Goal: Task Accomplishment & Management: Manage account settings

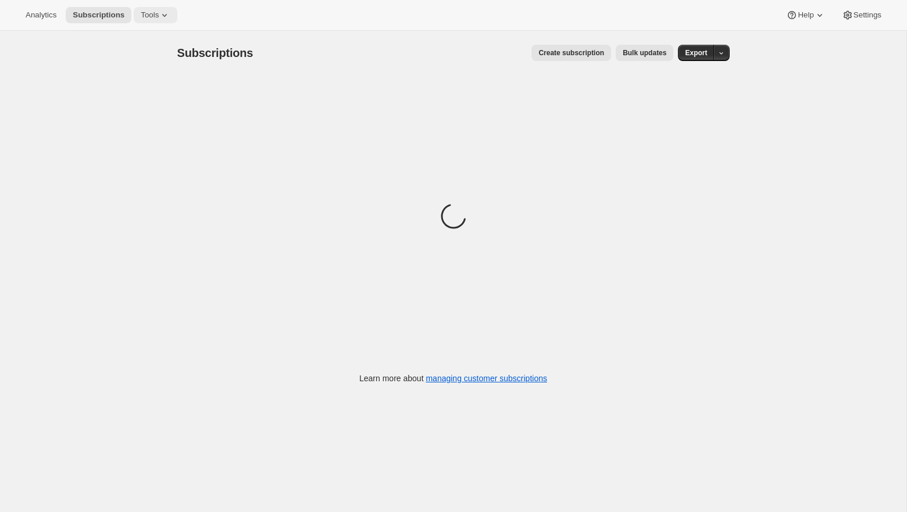
click at [148, 23] on button "Tools" at bounding box center [156, 15] width 44 height 16
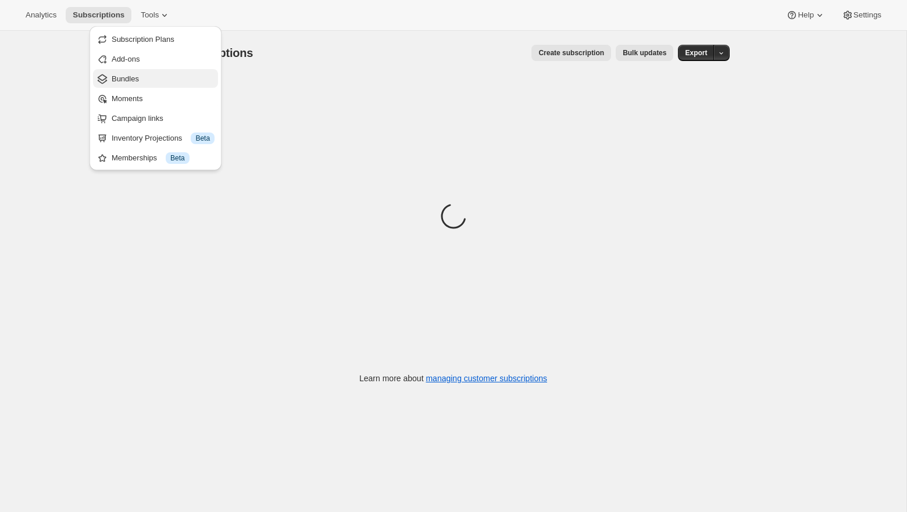
click at [145, 82] on span "Bundles" at bounding box center [163, 79] width 103 height 12
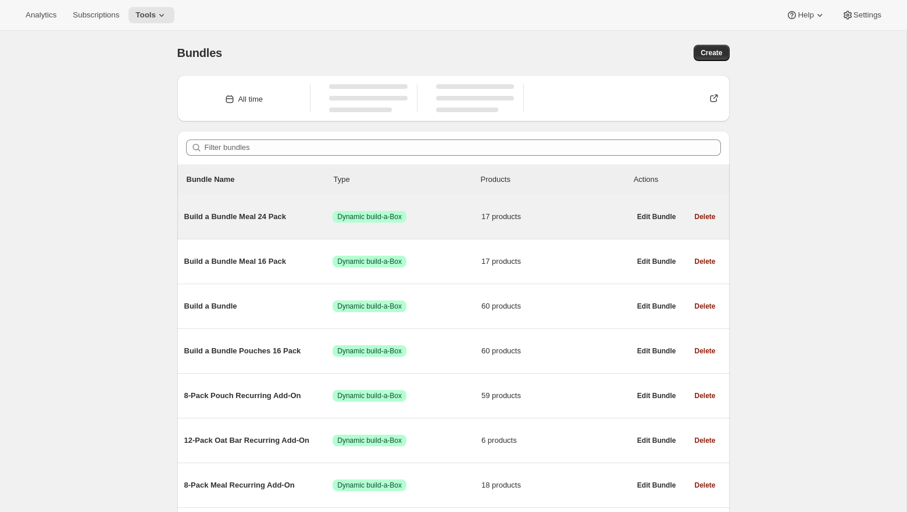
click at [441, 231] on div "Build a Bundle Meal 24 Pack Success Dynamic build-a-Box 17 products" at bounding box center [407, 217] width 446 height 30
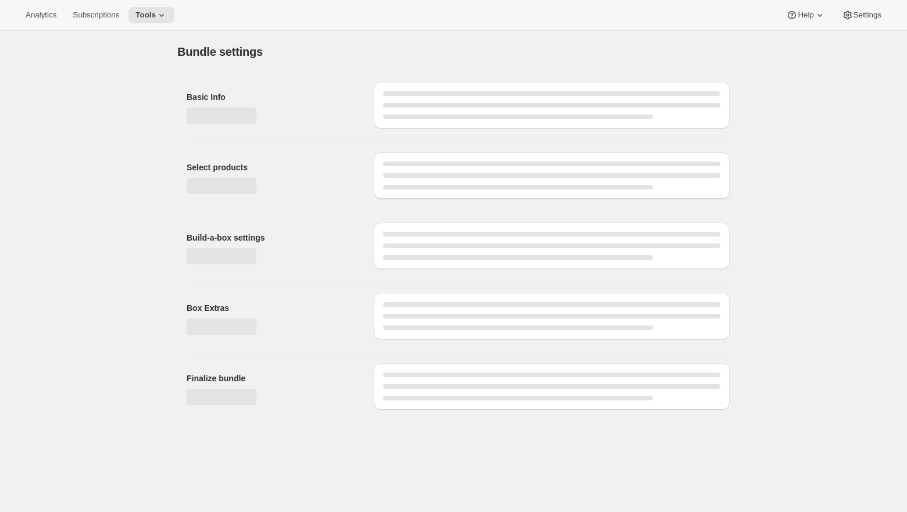
type input "Build a Bundle Meal 24 Pack"
checkbox input "true"
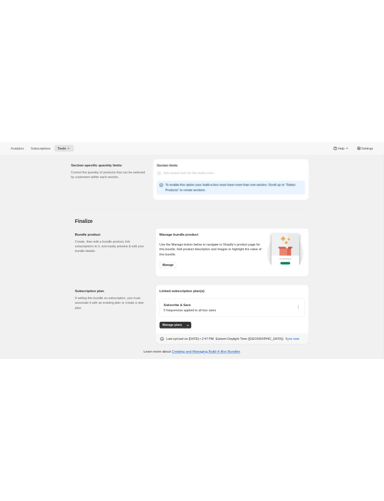
scroll to position [2288, 0]
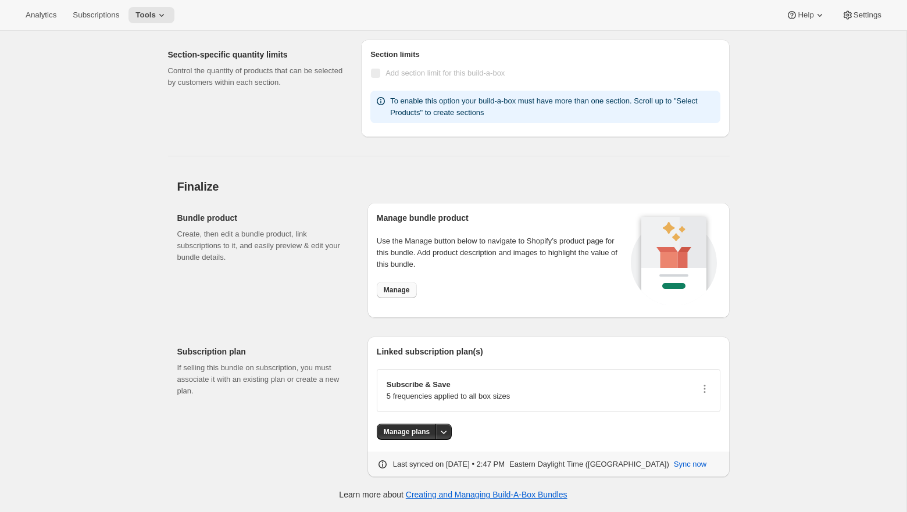
click at [402, 293] on span "Manage" at bounding box center [397, 290] width 26 height 9
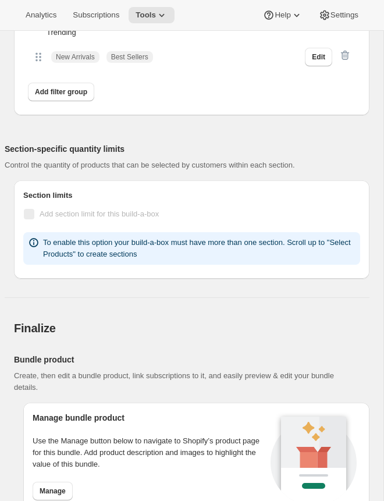
scroll to position [2053, 0]
